Goal: Transaction & Acquisition: Purchase product/service

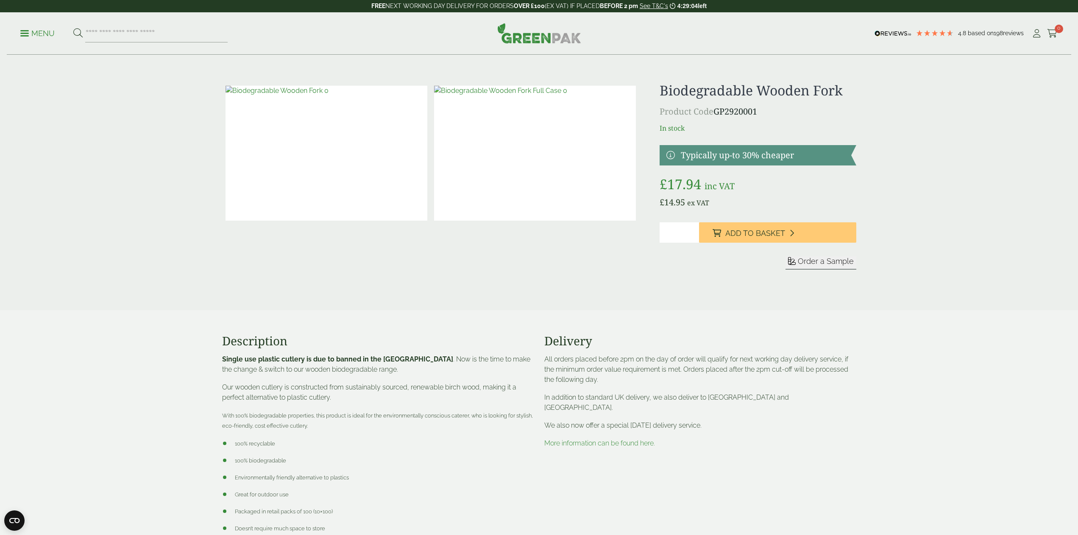
click at [46, 34] on p "Menu" at bounding box center [37, 33] width 34 height 10
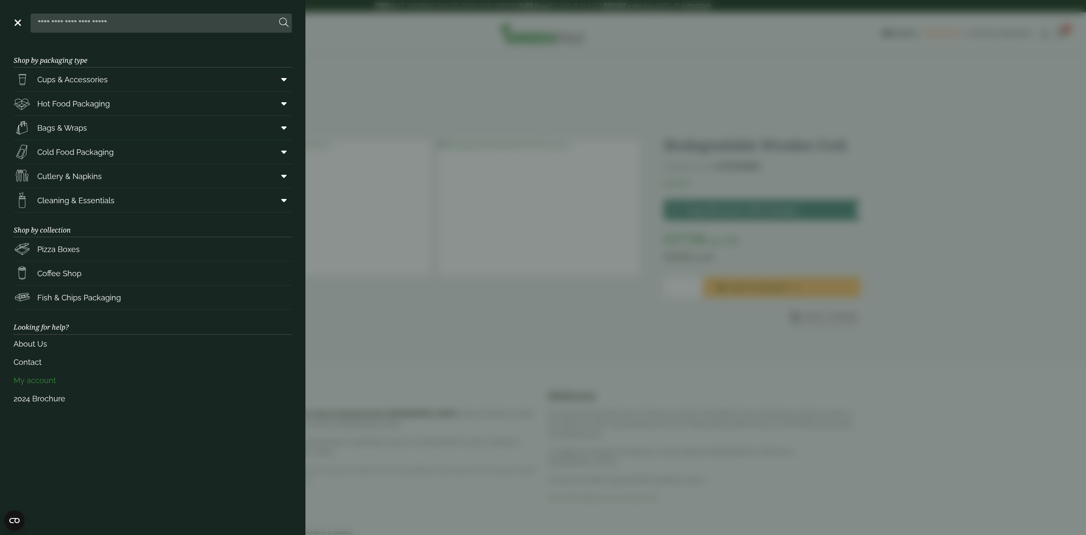
click at [41, 389] on link "My account" at bounding box center [153, 380] width 278 height 18
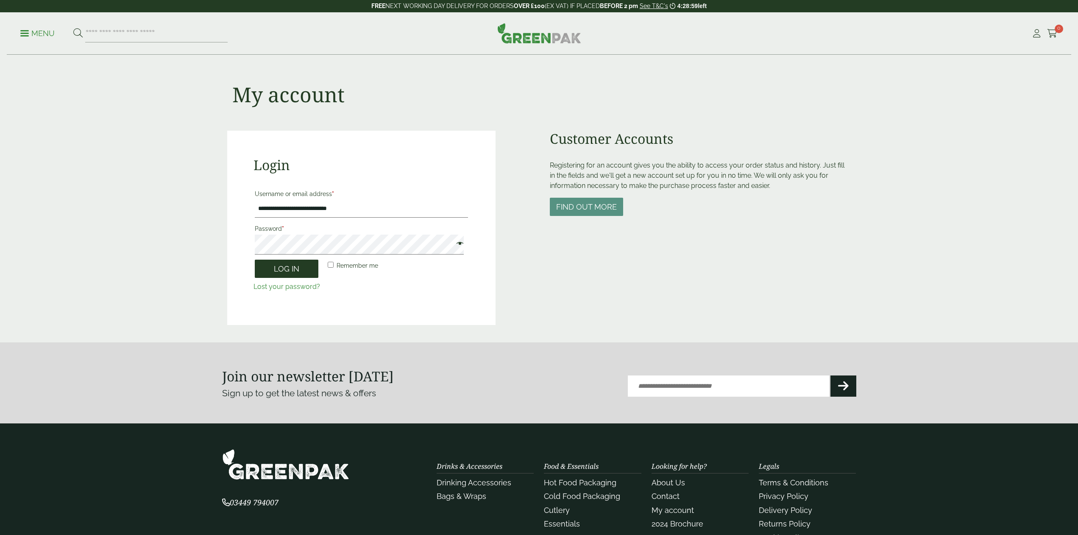
click at [291, 278] on button "Log in" at bounding box center [287, 269] width 64 height 18
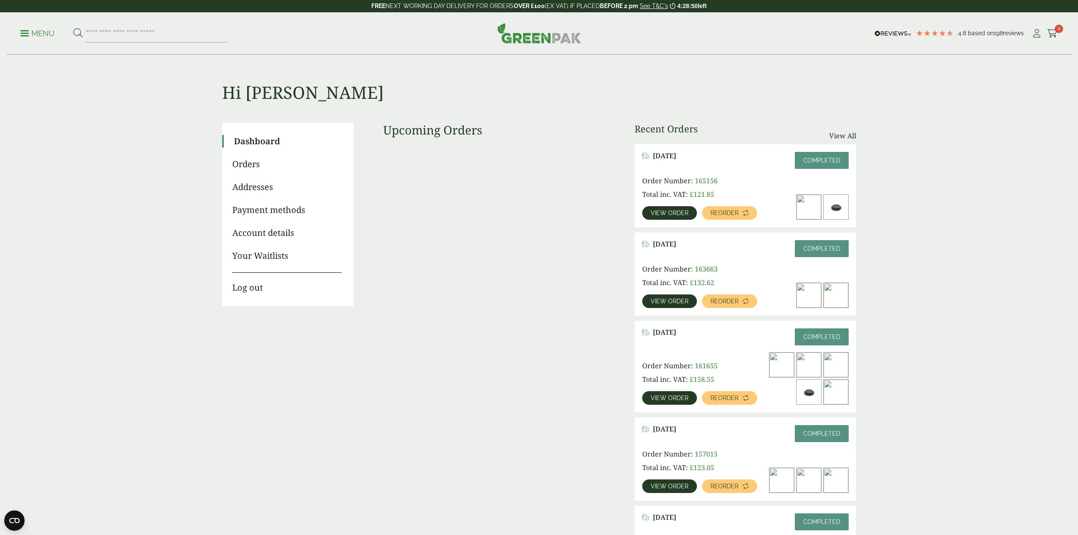
click at [663, 216] on span "View order" at bounding box center [670, 213] width 38 height 6
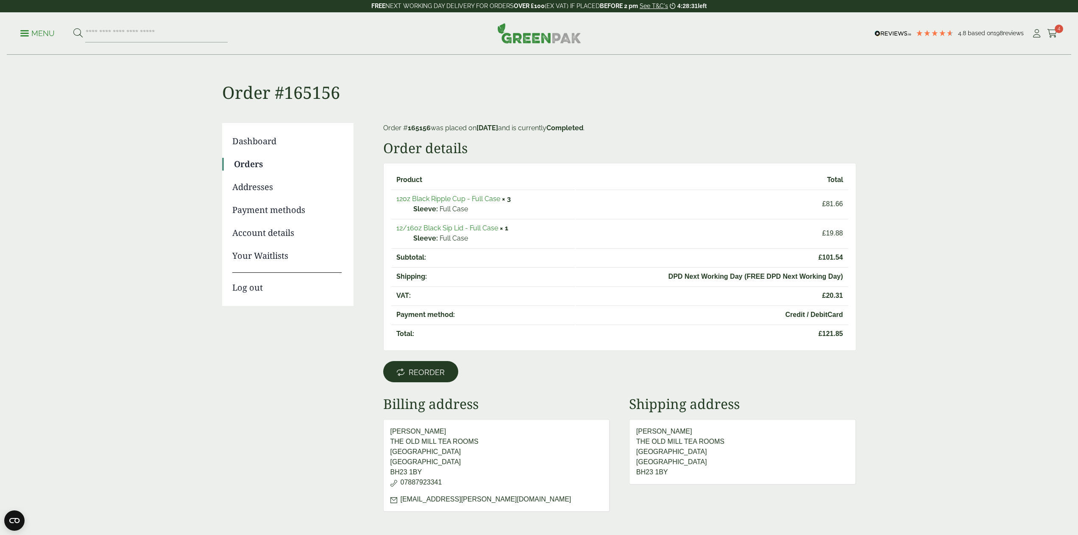
click at [434, 377] on span "Reorder" at bounding box center [427, 372] width 36 height 9
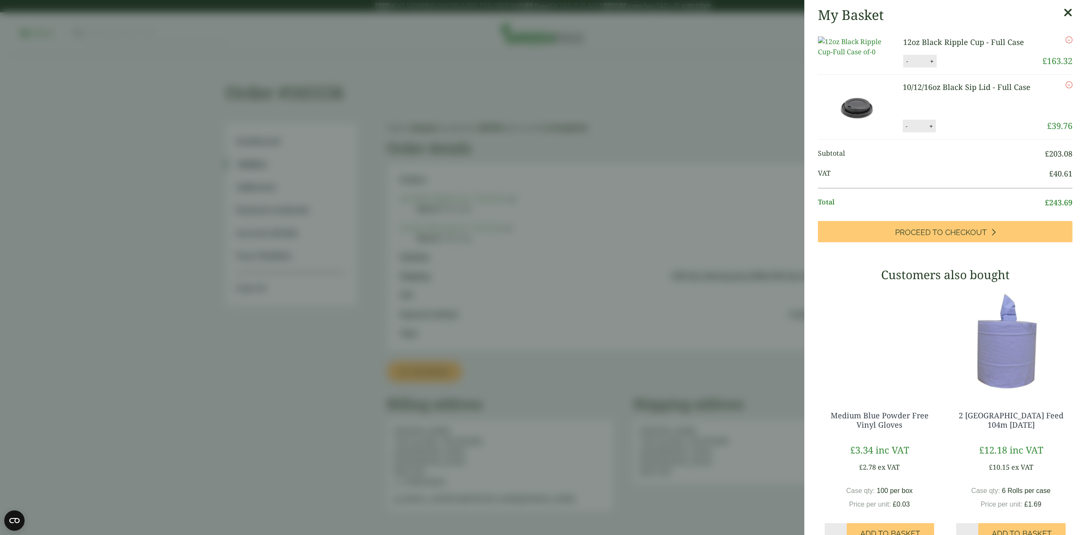
click at [1063, 11] on icon at bounding box center [1067, 13] width 9 height 12
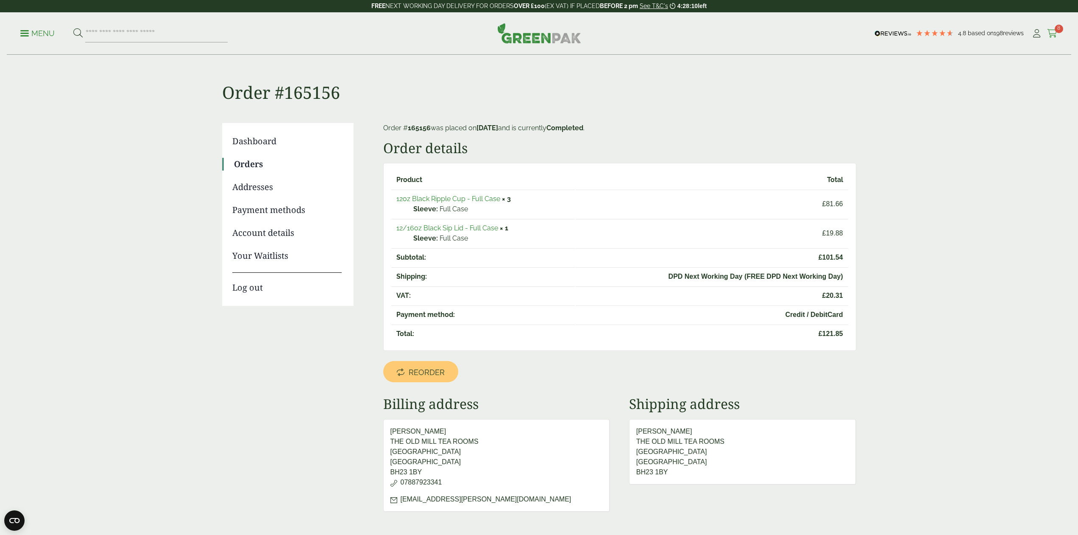
click at [1051, 29] on link "Cart 8" at bounding box center [1053, 33] width 11 height 13
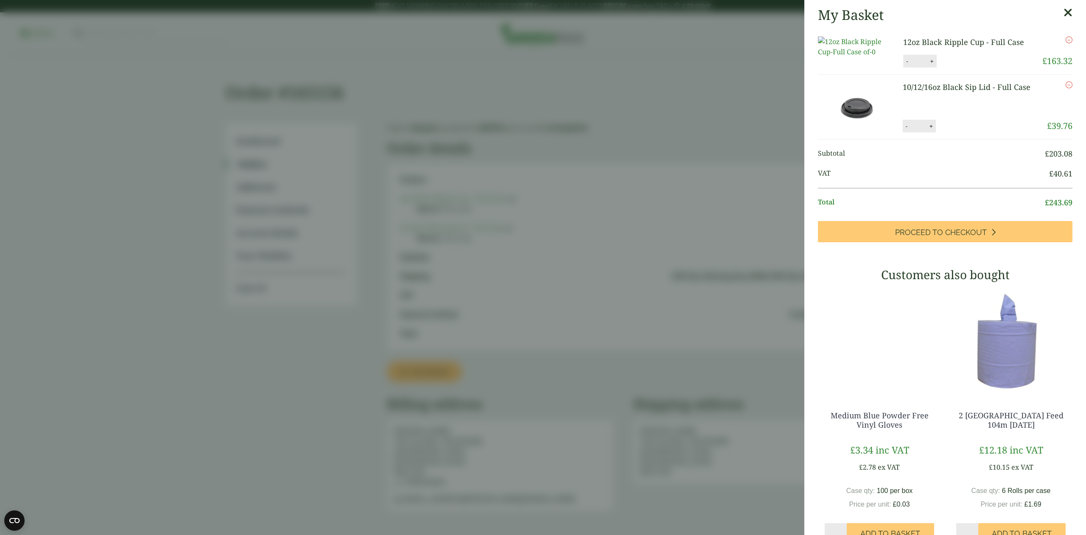
click at [1065, 43] on icon "Remove this item" at bounding box center [1068, 39] width 7 height 7
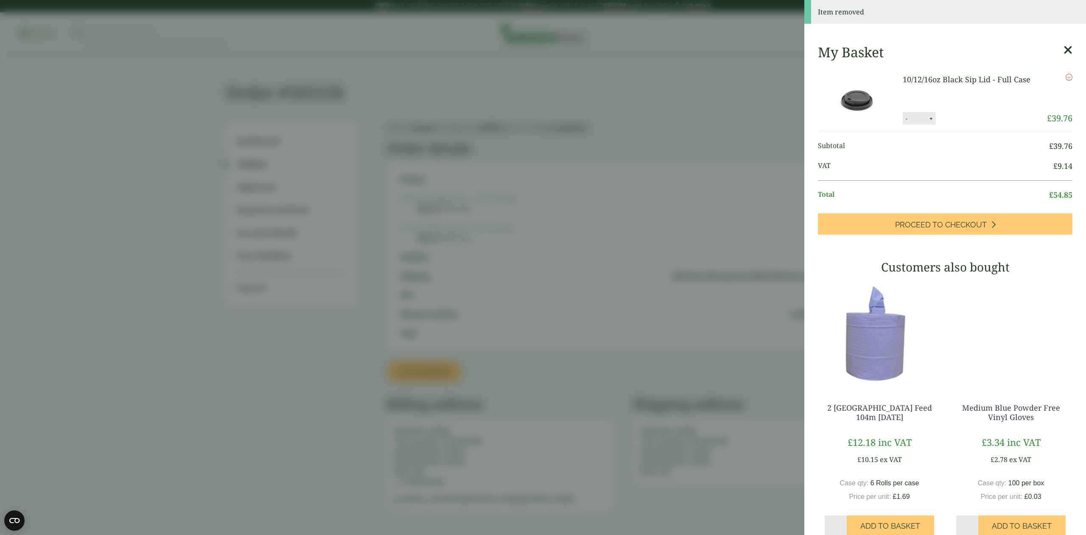
click at [1065, 81] on icon "Remove this item" at bounding box center [1068, 77] width 7 height 7
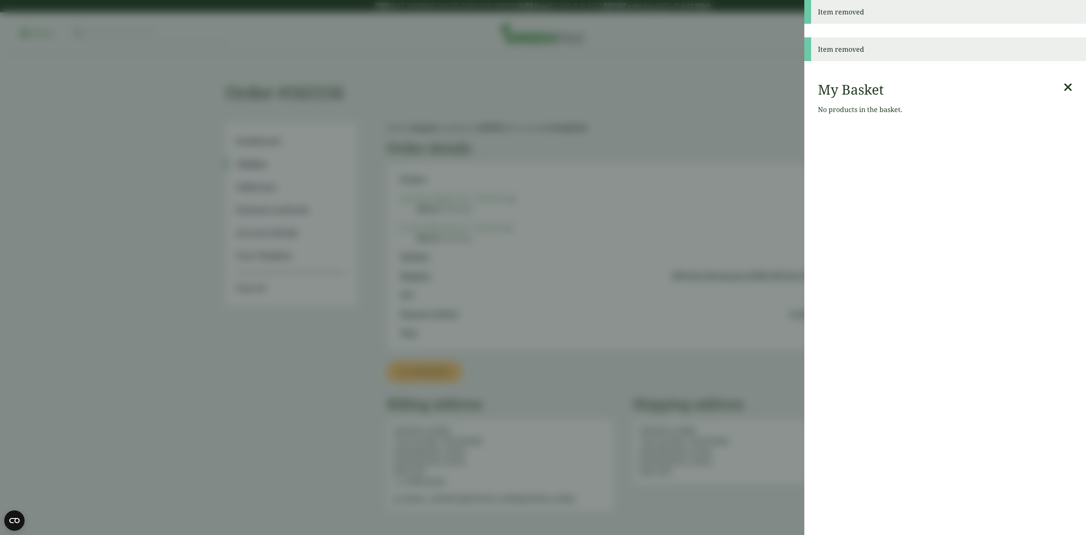
click at [1063, 85] on icon at bounding box center [1067, 87] width 9 height 12
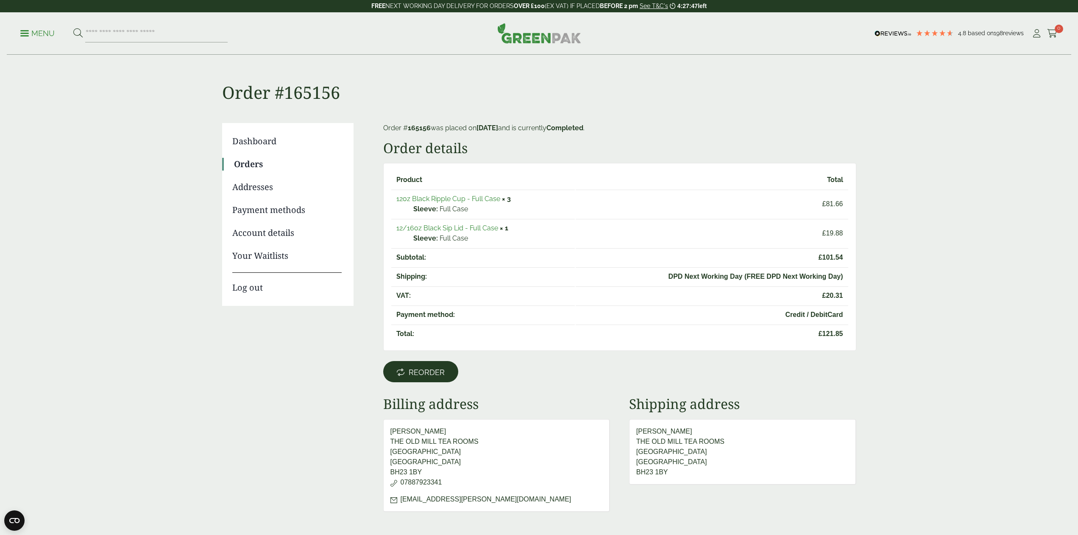
click at [438, 380] on link "Reorder" at bounding box center [420, 371] width 75 height 21
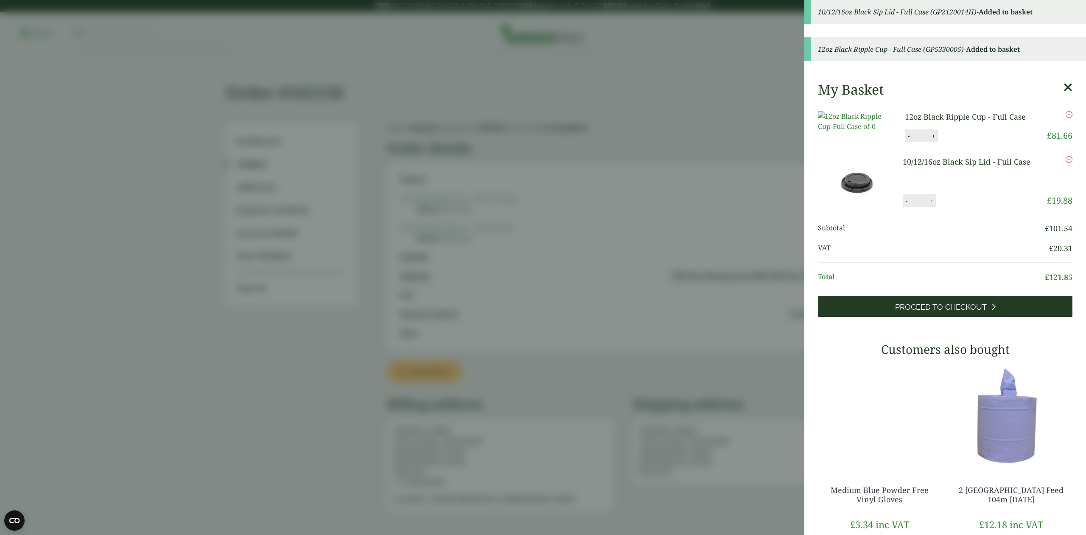
click at [941, 312] on span "Proceed to Checkout" at bounding box center [941, 306] width 92 height 9
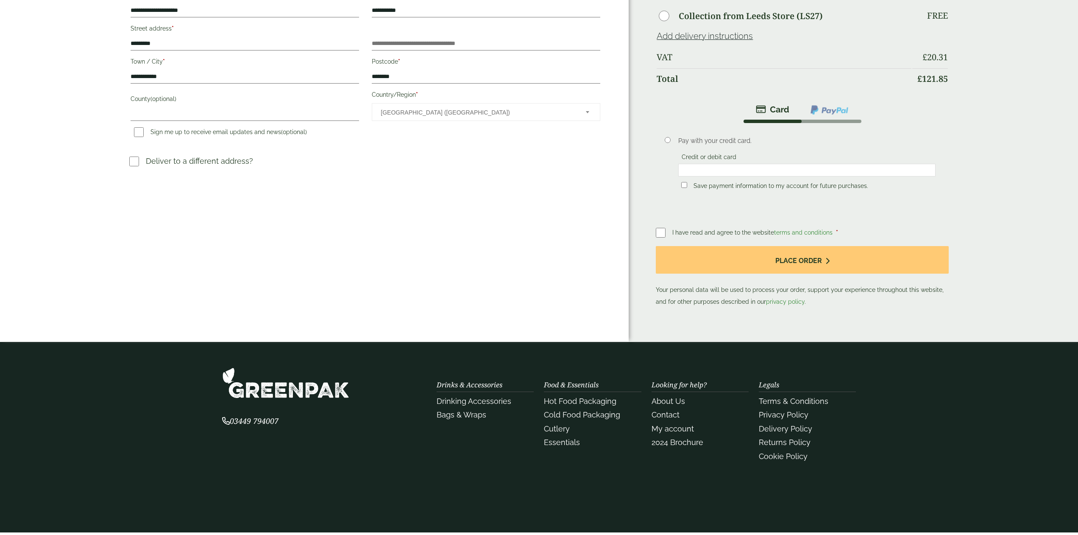
scroll to position [136, 0]
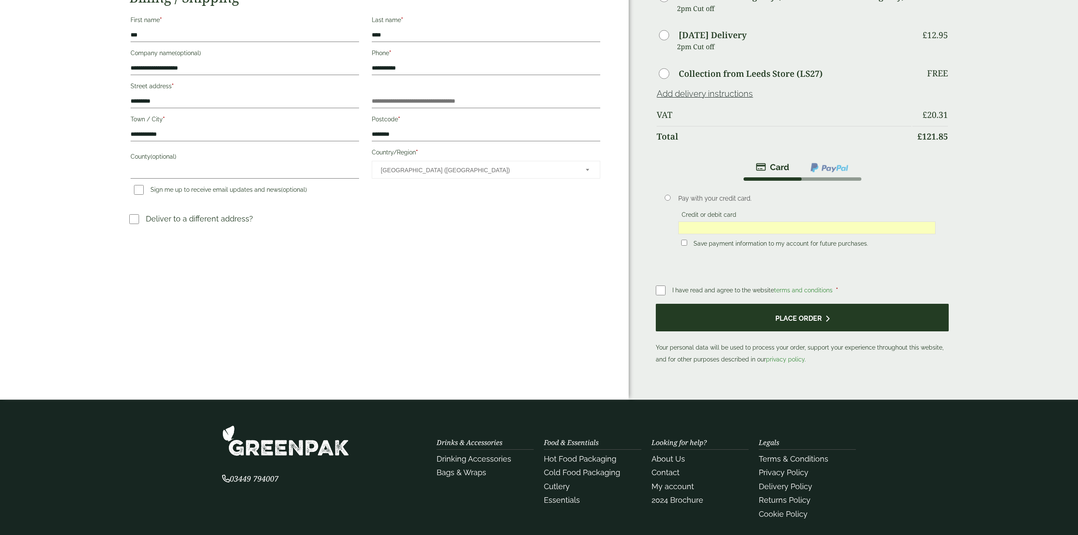
click at [815, 331] on button "Place order" at bounding box center [802, 318] width 293 height 28
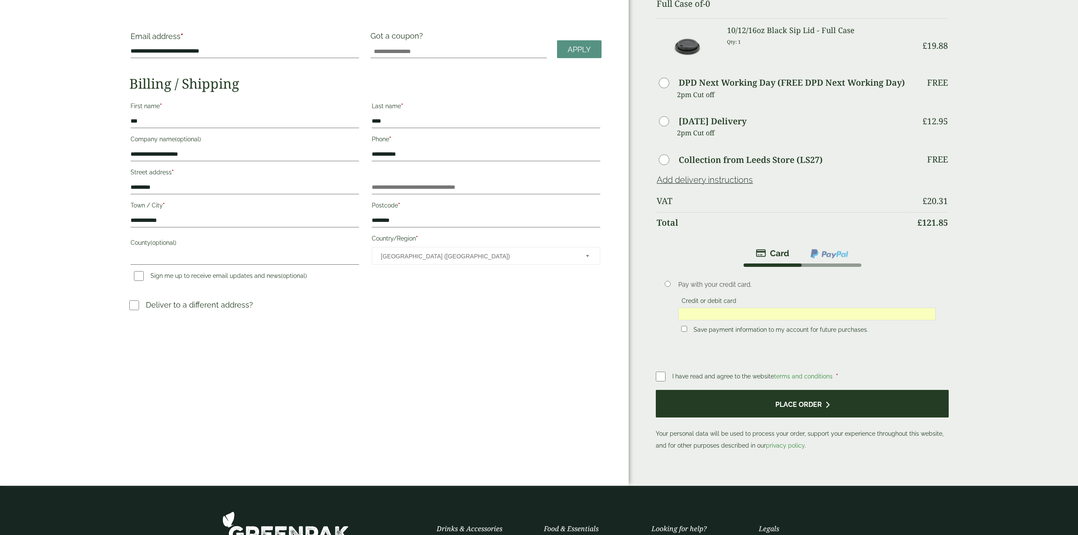
scroll to position [0, 0]
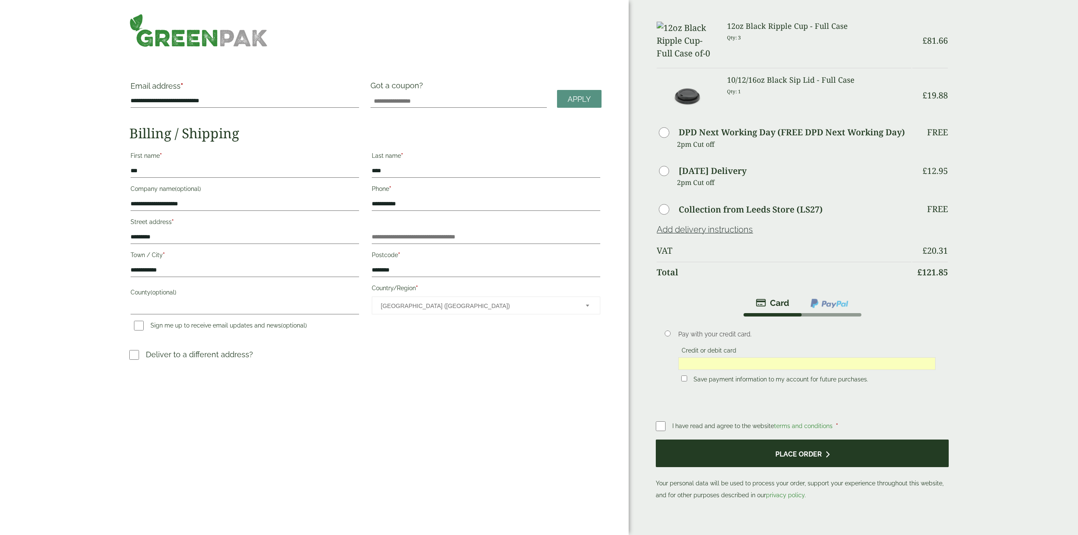
click at [824, 467] on button "Place order" at bounding box center [802, 453] width 293 height 28
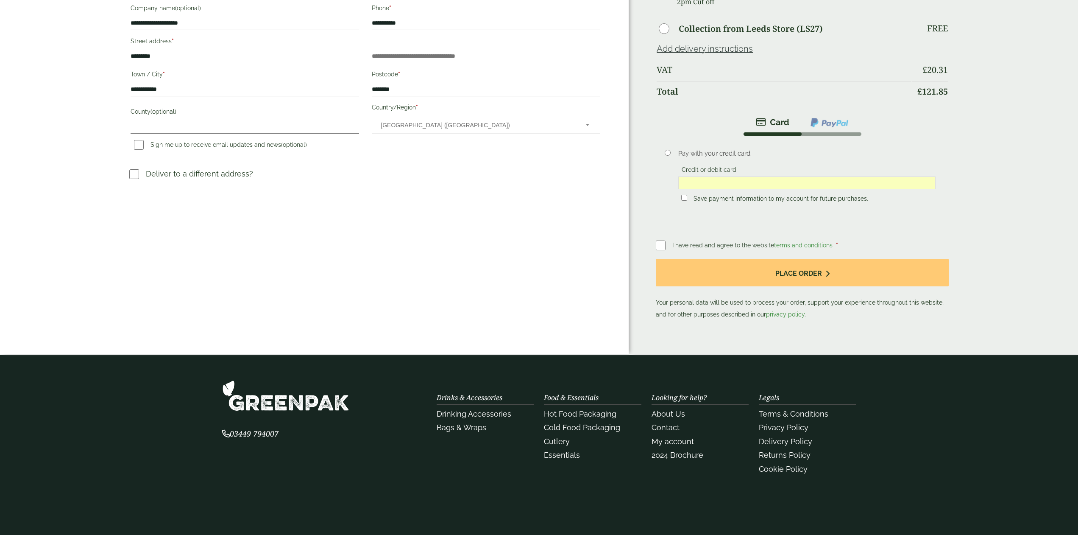
scroll to position [136, 0]
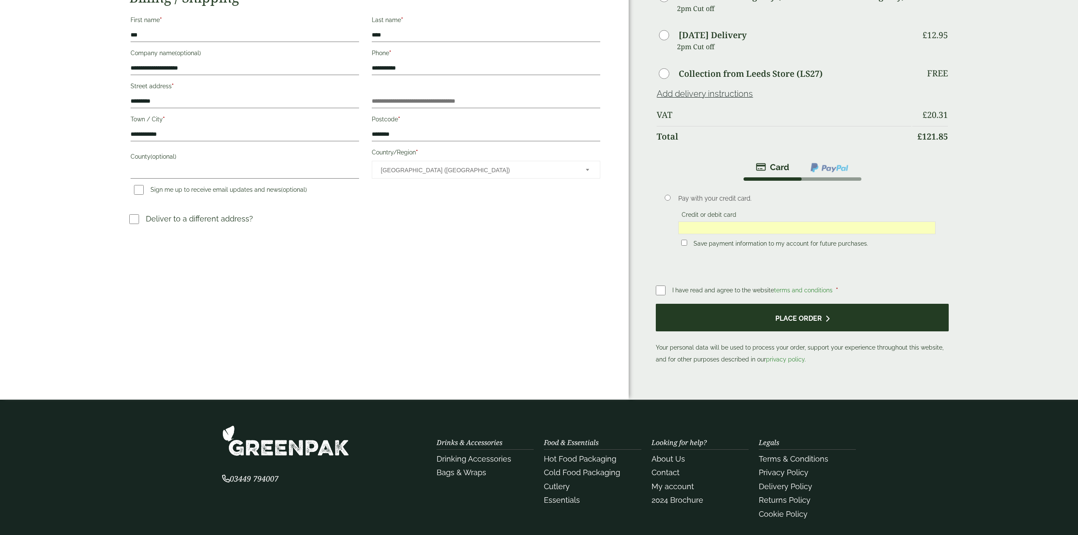
click at [830, 322] on icon "submit" at bounding box center [828, 318] width 4 height 7
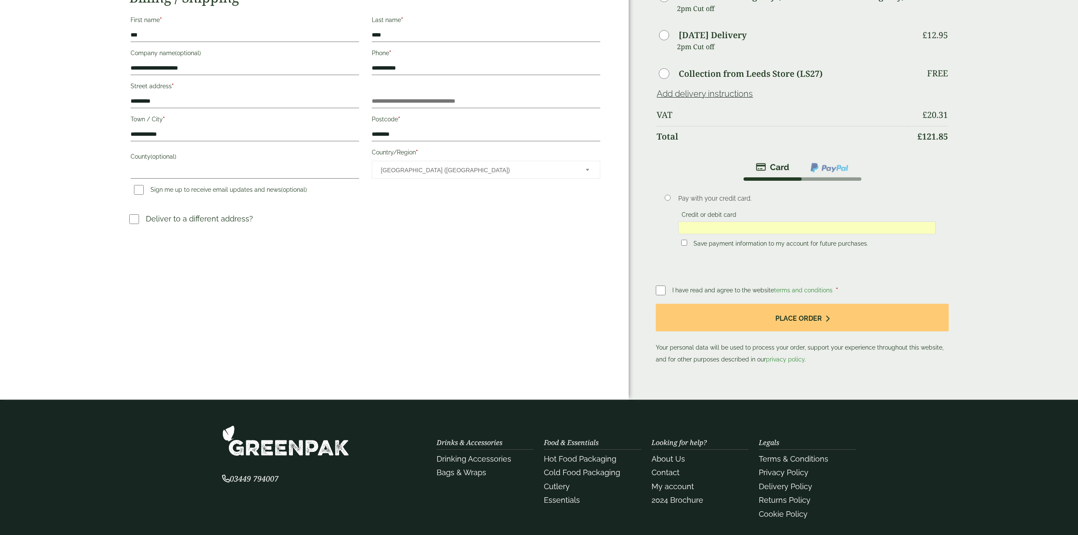
click at [930, 234] on div at bounding box center [807, 227] width 257 height 13
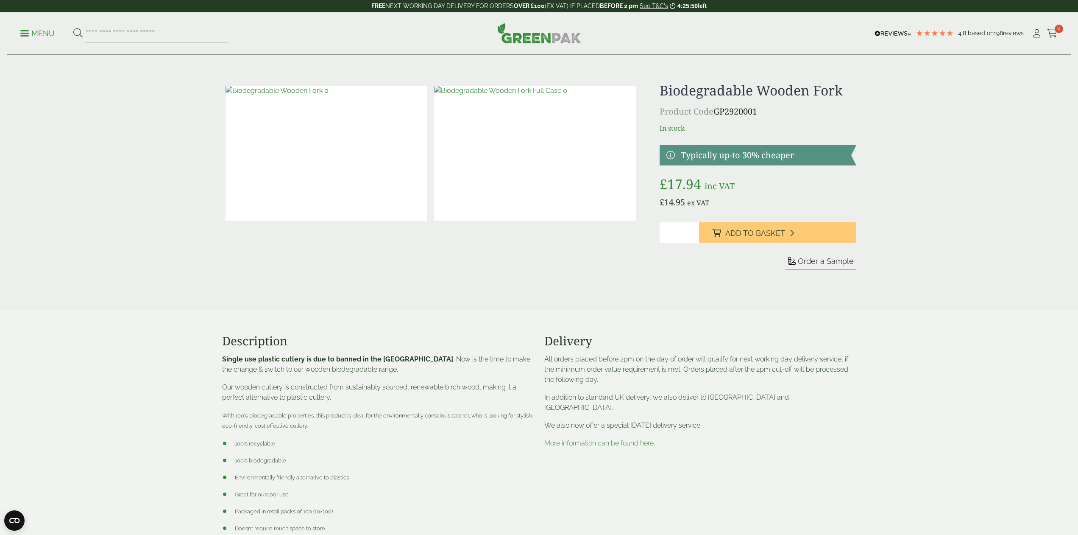
click at [42, 32] on p "Menu" at bounding box center [37, 33] width 34 height 10
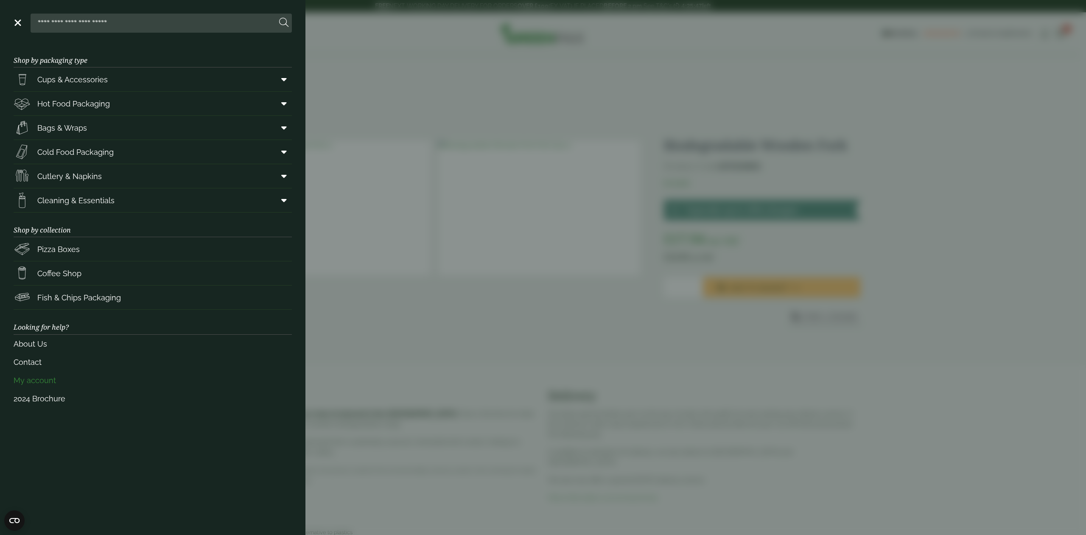
click at [39, 389] on link "My account" at bounding box center [153, 380] width 278 height 18
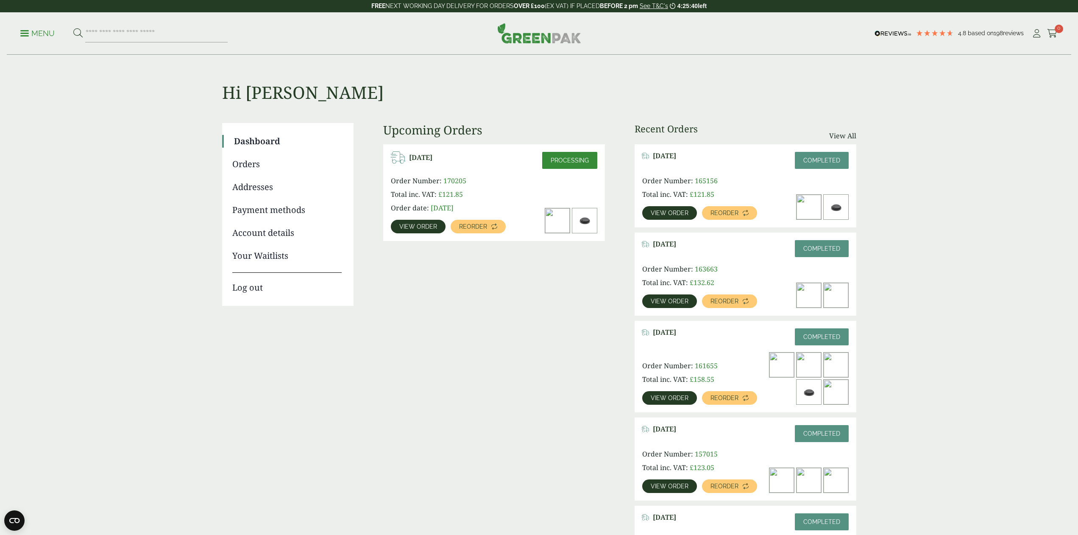
click at [418, 229] on span "View order" at bounding box center [418, 226] width 38 height 6
click at [552, 164] on span "Processing" at bounding box center [570, 160] width 38 height 7
click at [496, 203] on div "Order Number: 170205 Total inc. VAT: £ 121.85 Order date: September 9, 2025" at bounding box center [449, 194] width 116 height 37
click at [415, 229] on span "View order" at bounding box center [418, 226] width 38 height 6
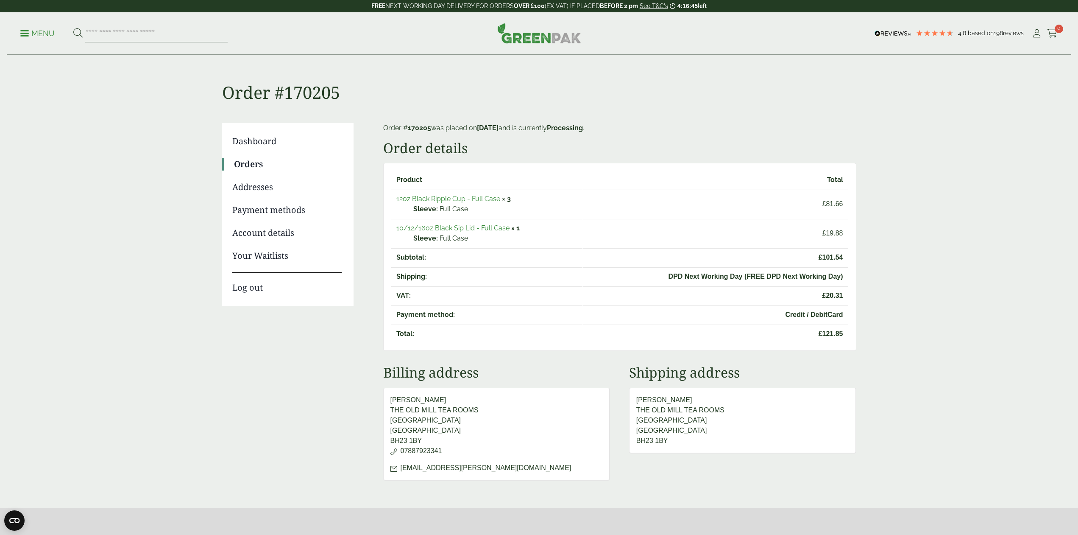
click at [251, 170] on link "Orders" at bounding box center [288, 164] width 108 height 13
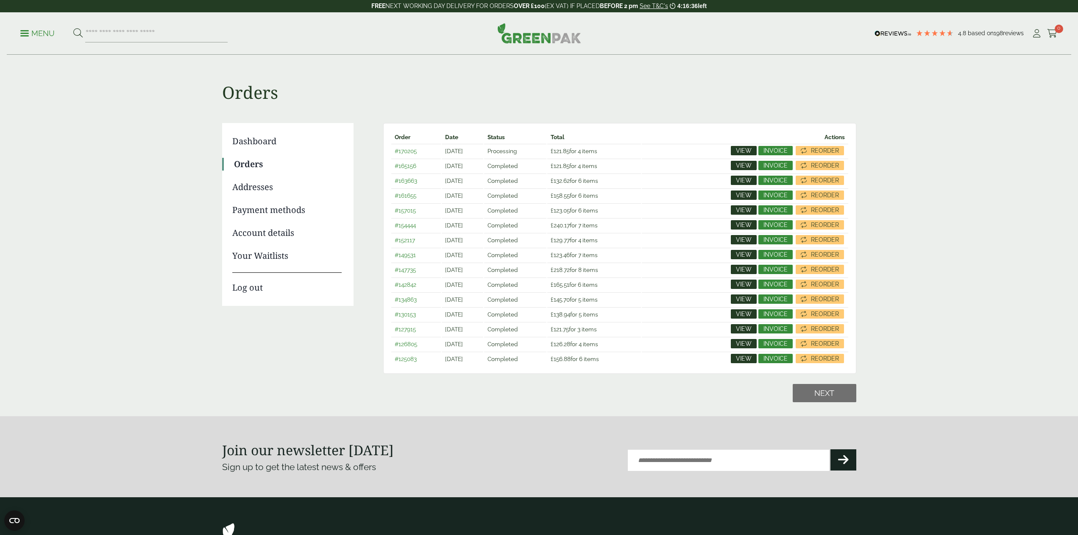
click at [736, 154] on span "View" at bounding box center [744, 151] width 16 height 6
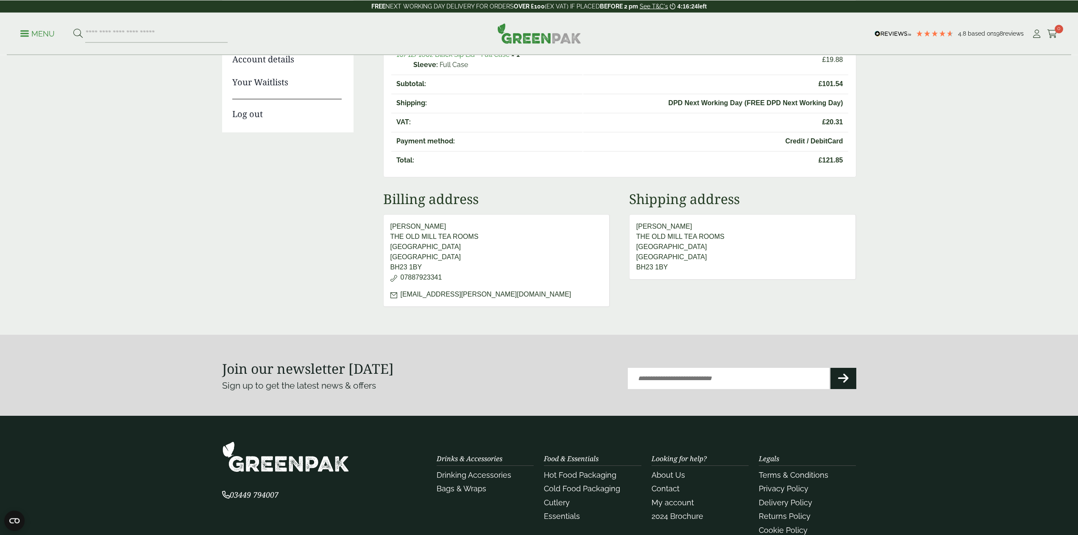
scroll to position [334, 0]
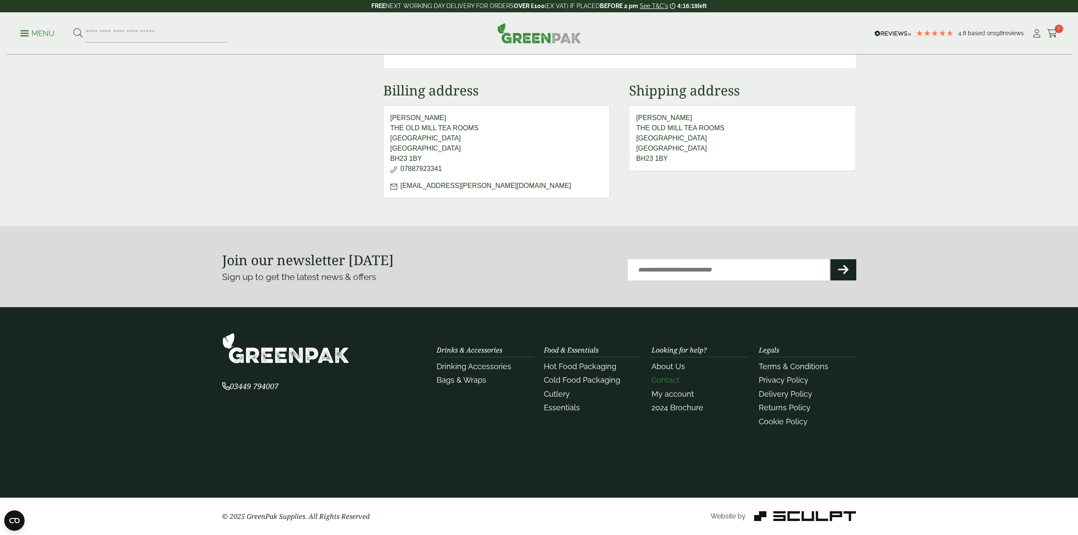
click at [670, 375] on link "Contact" at bounding box center [666, 379] width 28 height 9
